Goal: Navigation & Orientation: Find specific page/section

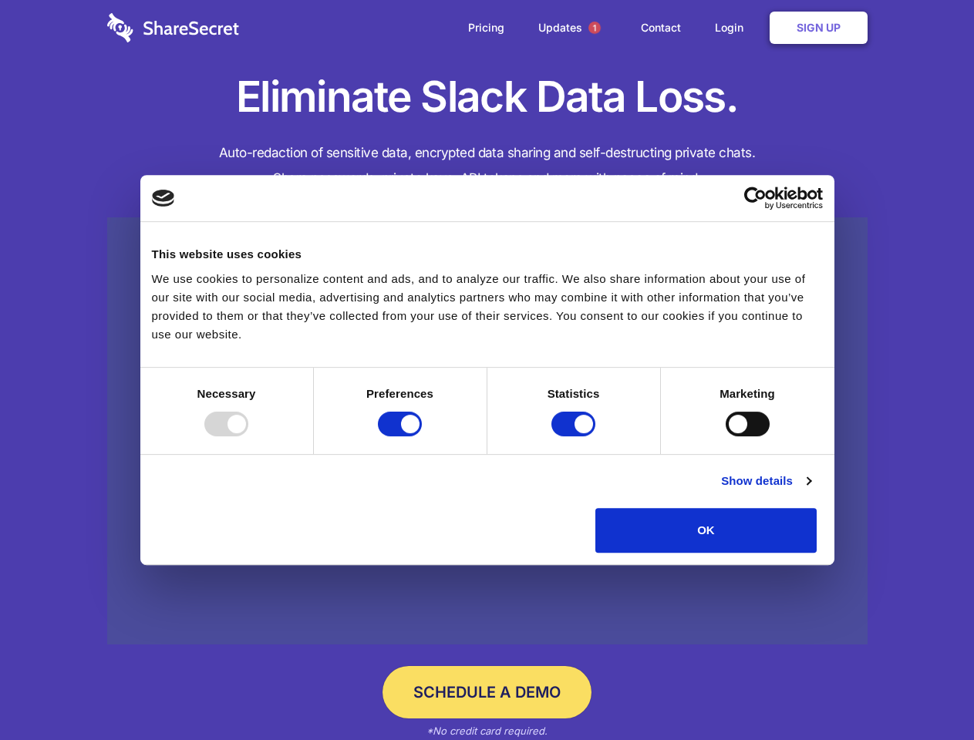
click at [248, 436] on div at bounding box center [226, 424] width 44 height 25
click at [422, 436] on input "Preferences" at bounding box center [400, 424] width 44 height 25
checkbox input "false"
click at [575, 436] on input "Statistics" at bounding box center [573, 424] width 44 height 25
checkbox input "false"
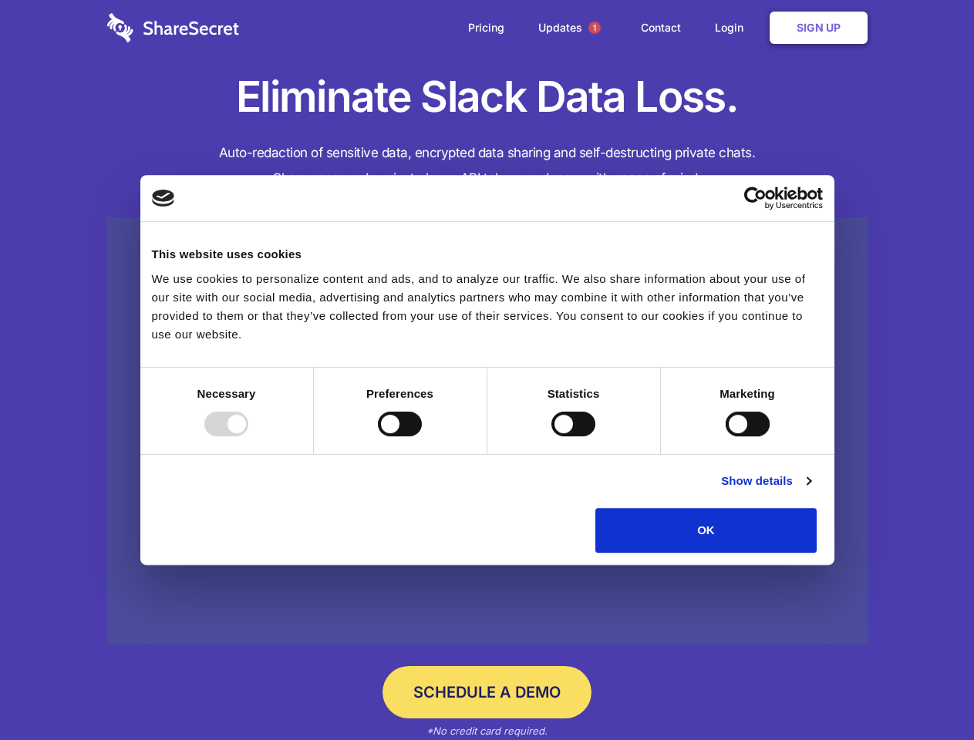
click at [725, 436] on input "Marketing" at bounding box center [747, 424] width 44 height 25
checkbox input "true"
click at [810, 490] on link "Show details" at bounding box center [765, 481] width 89 height 18
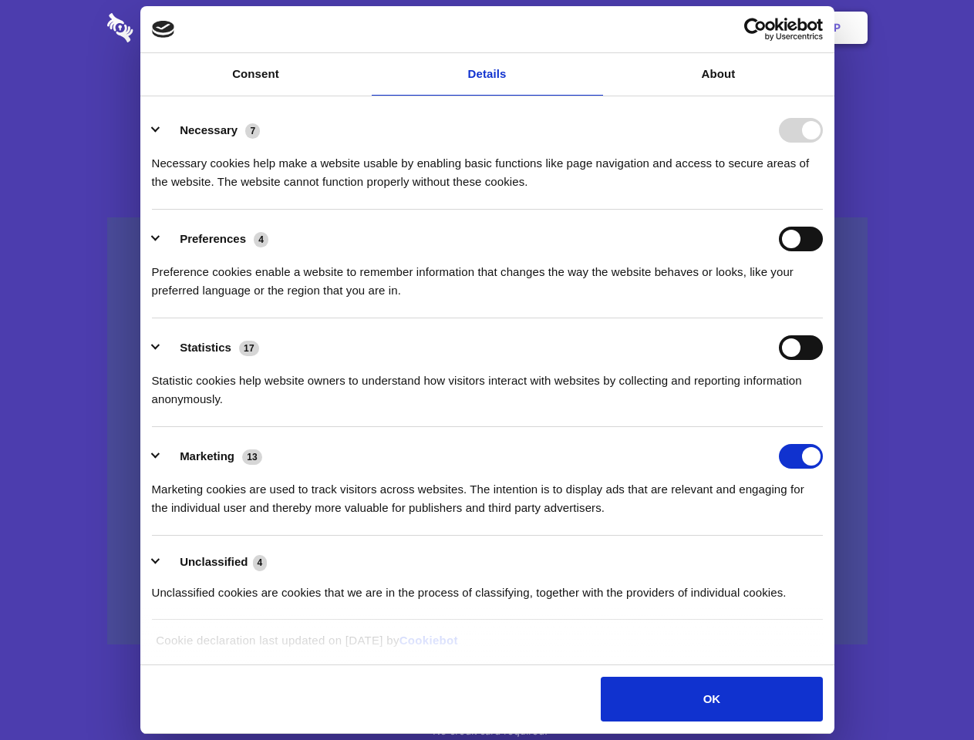
click at [829, 558] on ul "Necessary 7 Necessary cookies help make a website usable by enabling basic func…" at bounding box center [486, 361] width 685 height 520
click at [594, 28] on span "1" at bounding box center [594, 28] width 12 height 12
